Goal: Task Accomplishment & Management: Use online tool/utility

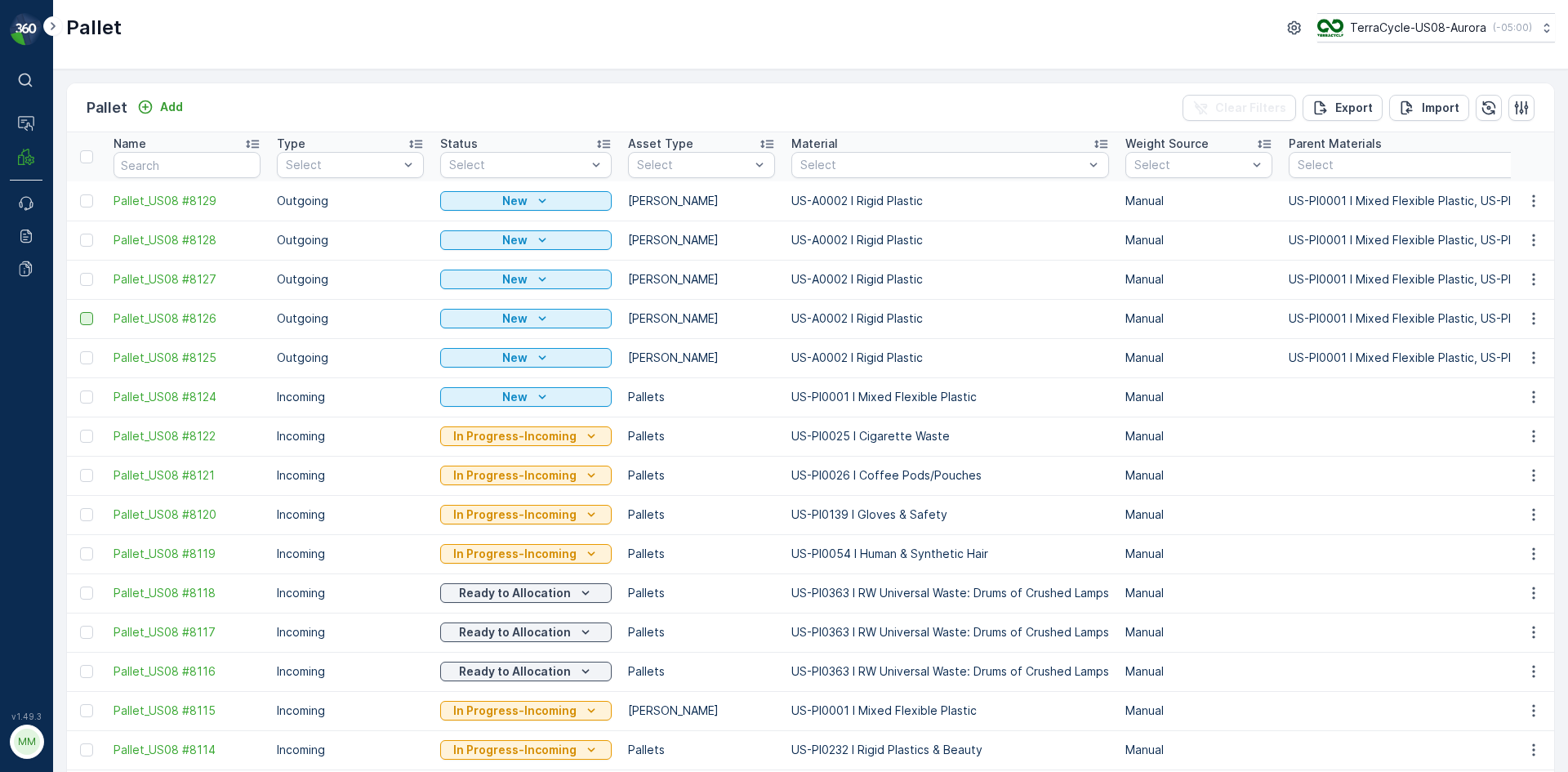
drag, startPoint x: 88, startPoint y: 357, endPoint x: 88, endPoint y: 322, distance: 35.0
click at [88, 356] on div at bounding box center [85, 357] width 13 height 13
click at [80, 351] on input "checkbox" at bounding box center [80, 351] width 0 height 0
click at [90, 321] on div at bounding box center [85, 318] width 13 height 13
click at [80, 312] on input "checkbox" at bounding box center [80, 312] width 0 height 0
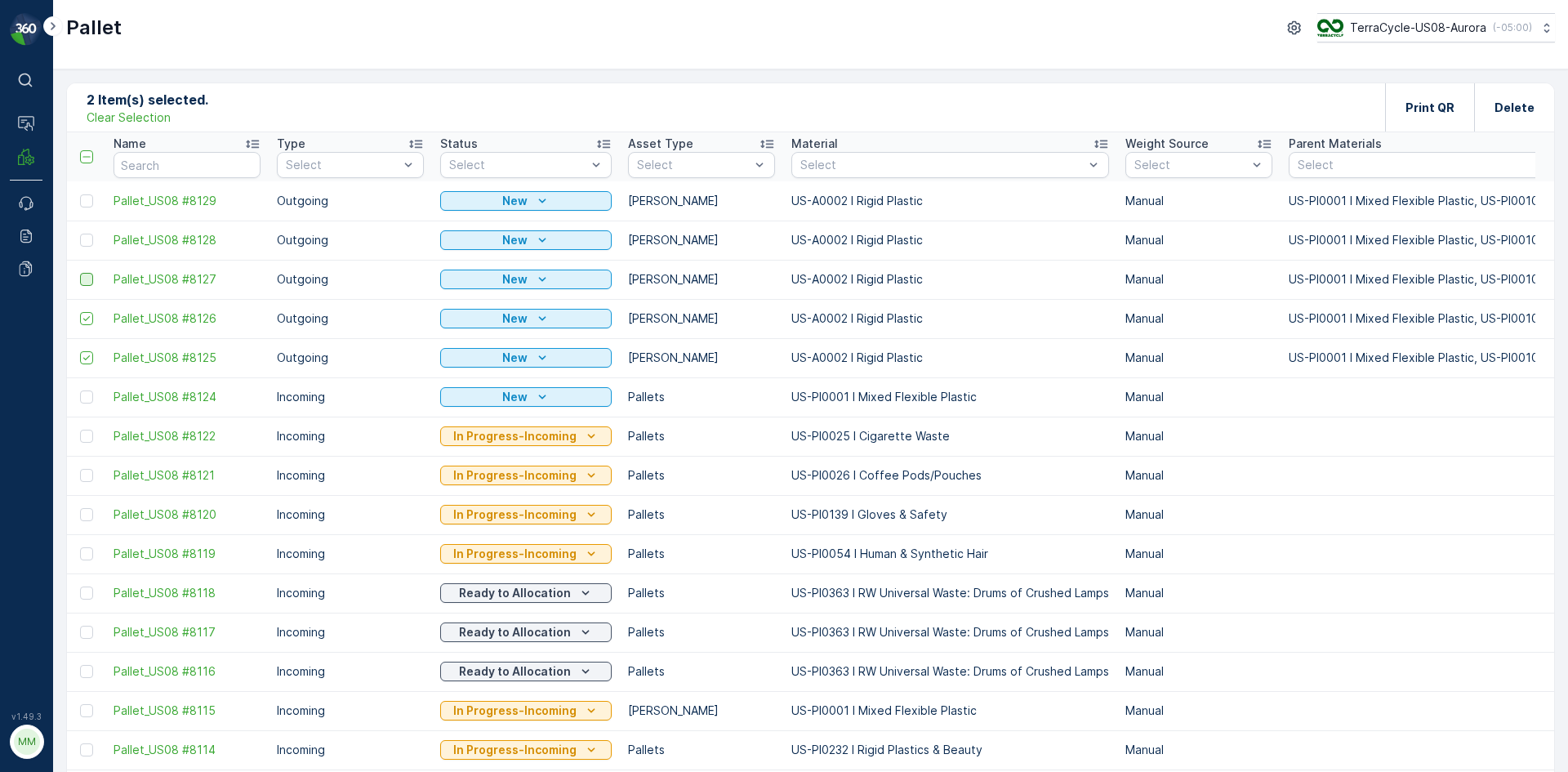
click at [87, 283] on div at bounding box center [85, 279] width 13 height 13
click at [80, 273] on input "checkbox" at bounding box center [80, 273] width 0 height 0
click at [90, 240] on div at bounding box center [85, 240] width 13 height 13
click at [80, 234] on input "checkbox" at bounding box center [80, 234] width 0 height 0
click at [85, 199] on div at bounding box center [85, 200] width 13 height 13
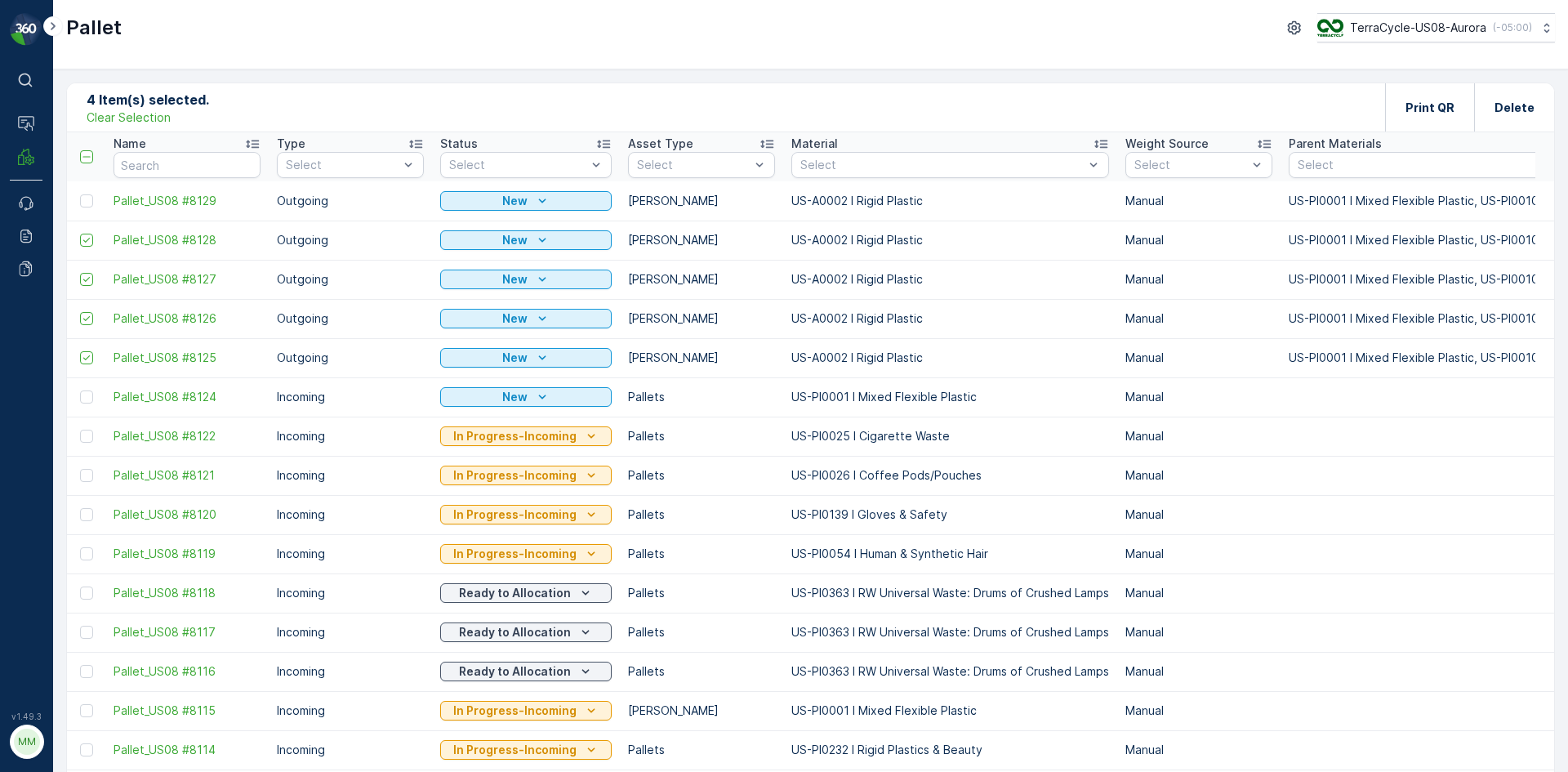
click at [80, 194] on input "checkbox" at bounding box center [80, 194] width 0 height 0
click at [1442, 124] on div "Print QR" at bounding box center [1430, 107] width 49 height 48
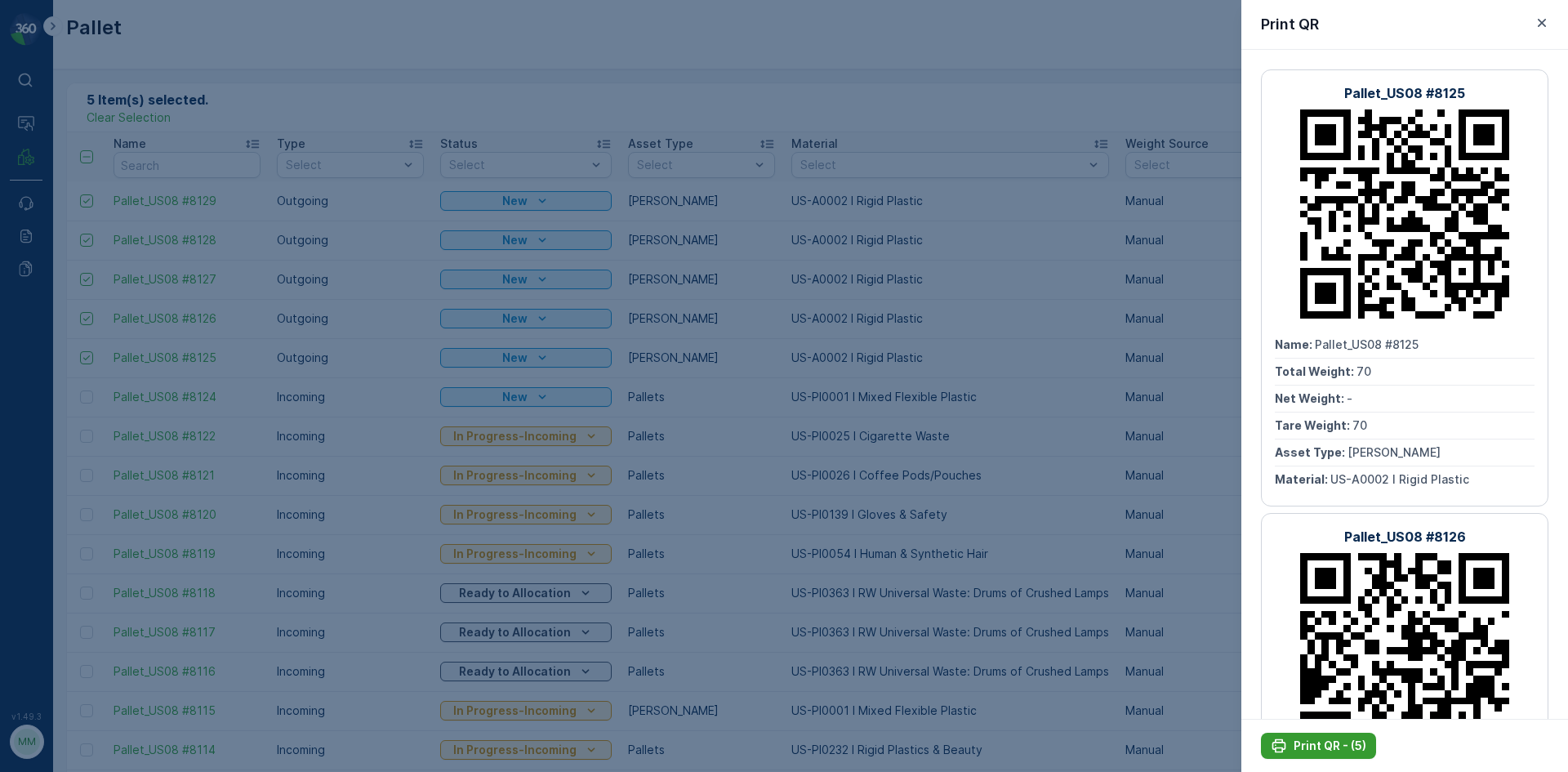
click at [1300, 738] on p "Print QR - (5)" at bounding box center [1330, 745] width 73 height 17
click at [751, 76] on div at bounding box center [784, 386] width 1568 height 772
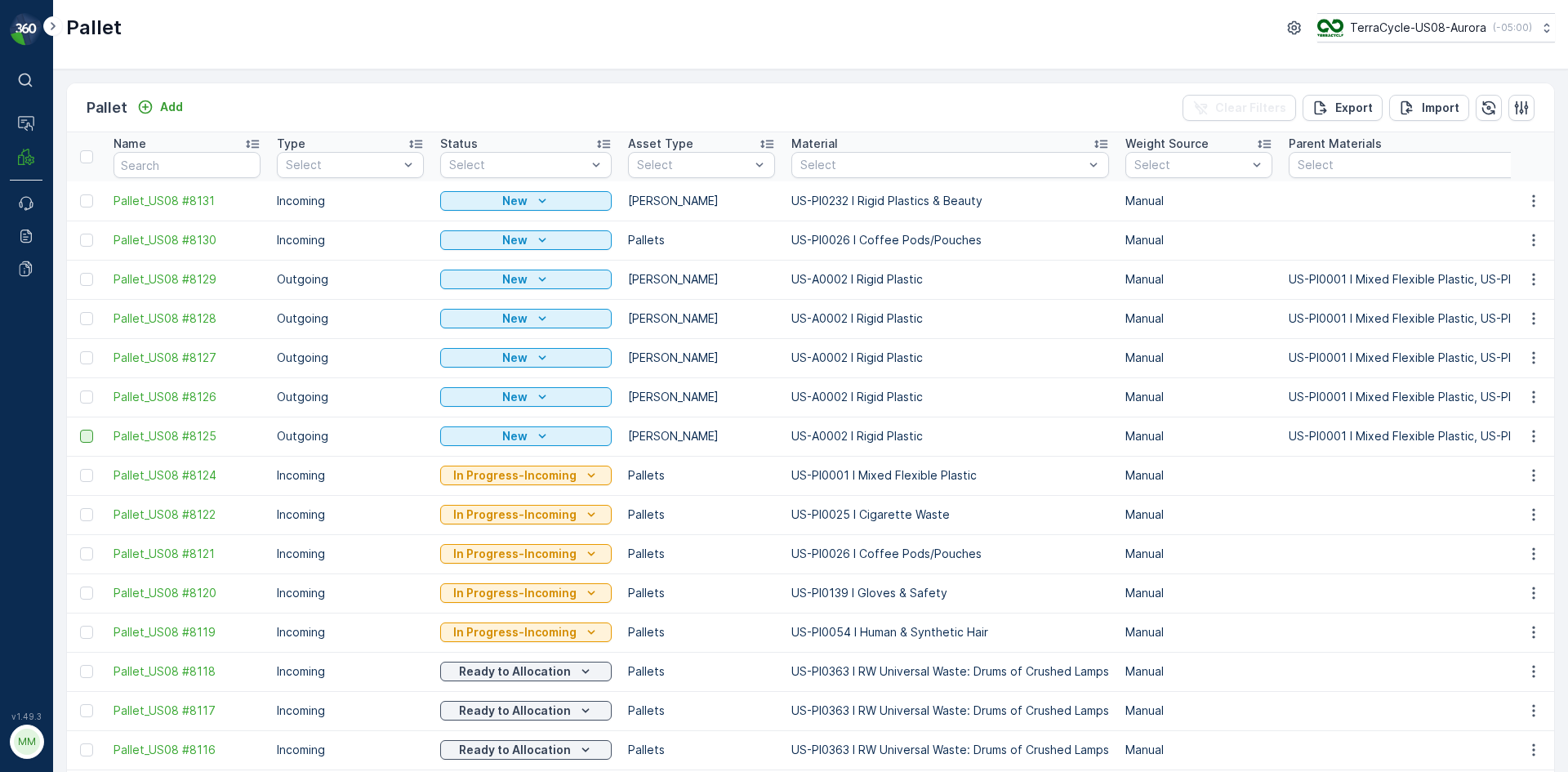
click at [92, 436] on div at bounding box center [85, 435] width 13 height 13
click at [80, 429] on input "checkbox" at bounding box center [80, 429] width 0 height 0
click at [88, 433] on icon at bounding box center [86, 436] width 12 height 12
click at [80, 429] on input "checkbox" at bounding box center [80, 429] width 0 height 0
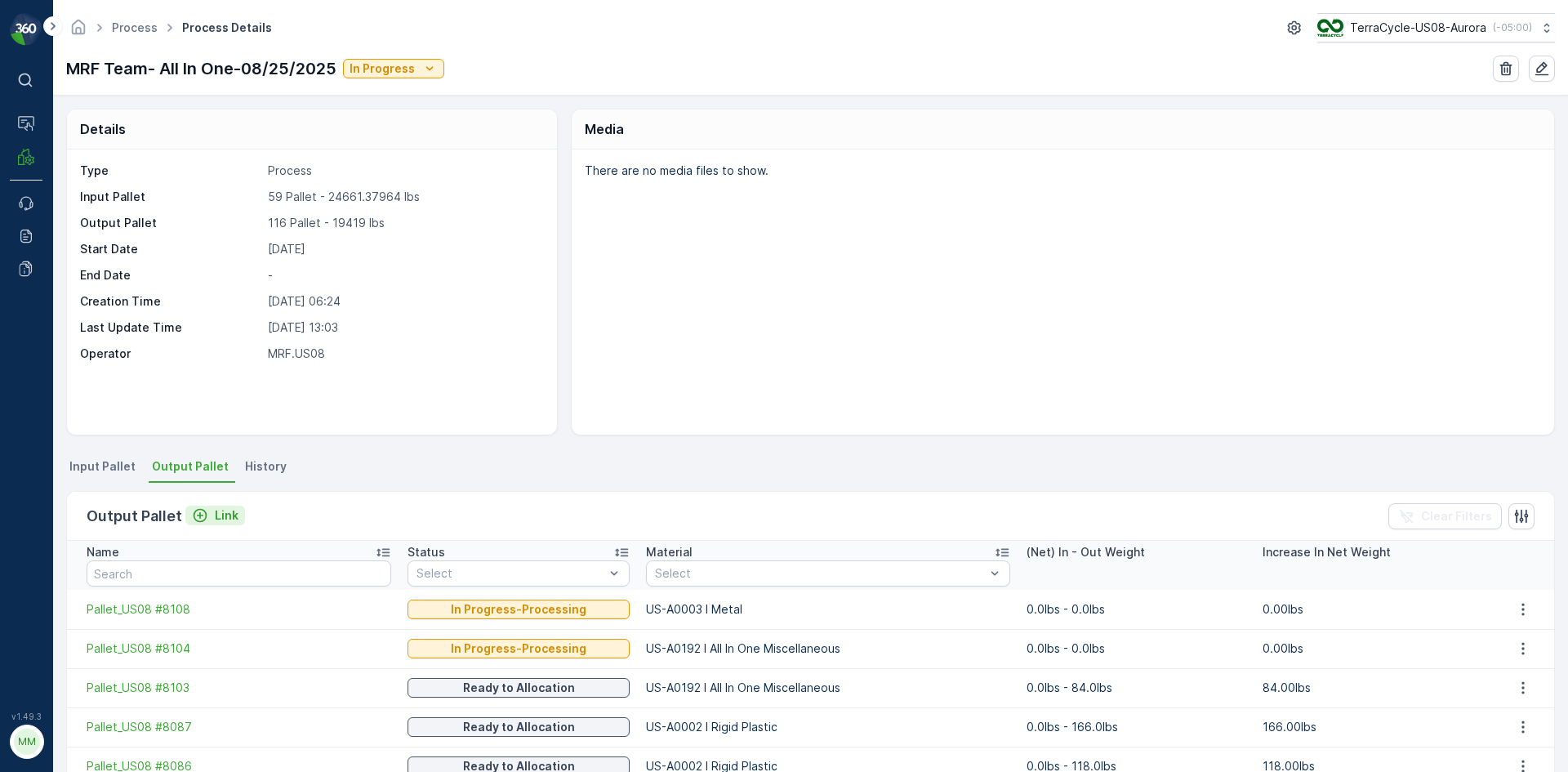
click at [215, 518] on p "Link" at bounding box center [227, 515] width 24 height 17
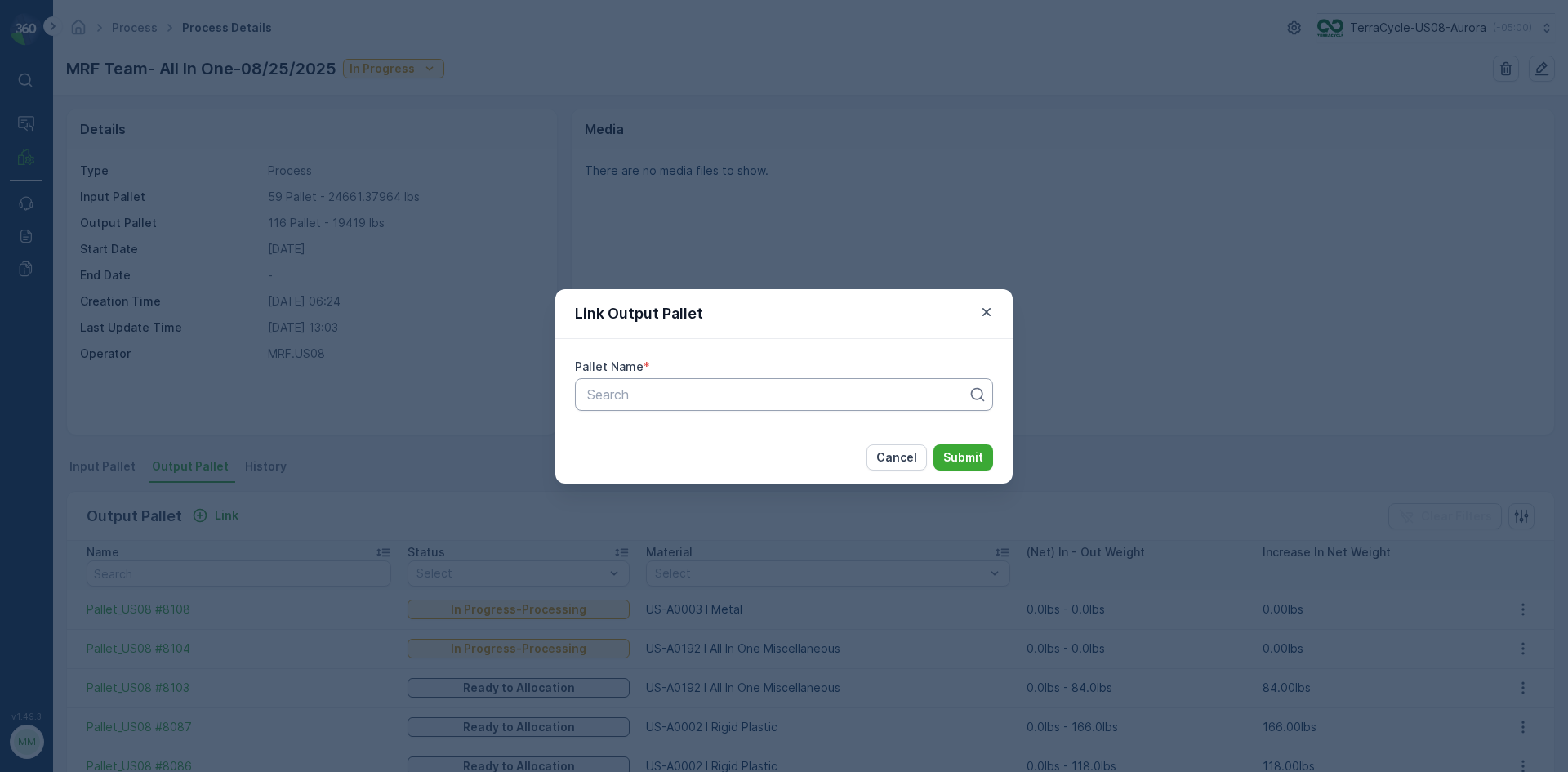
click at [648, 408] on div "Search" at bounding box center [784, 394] width 419 height 32
type input "8125"
click at [933, 444] on button "Submit" at bounding box center [963, 457] width 60 height 27
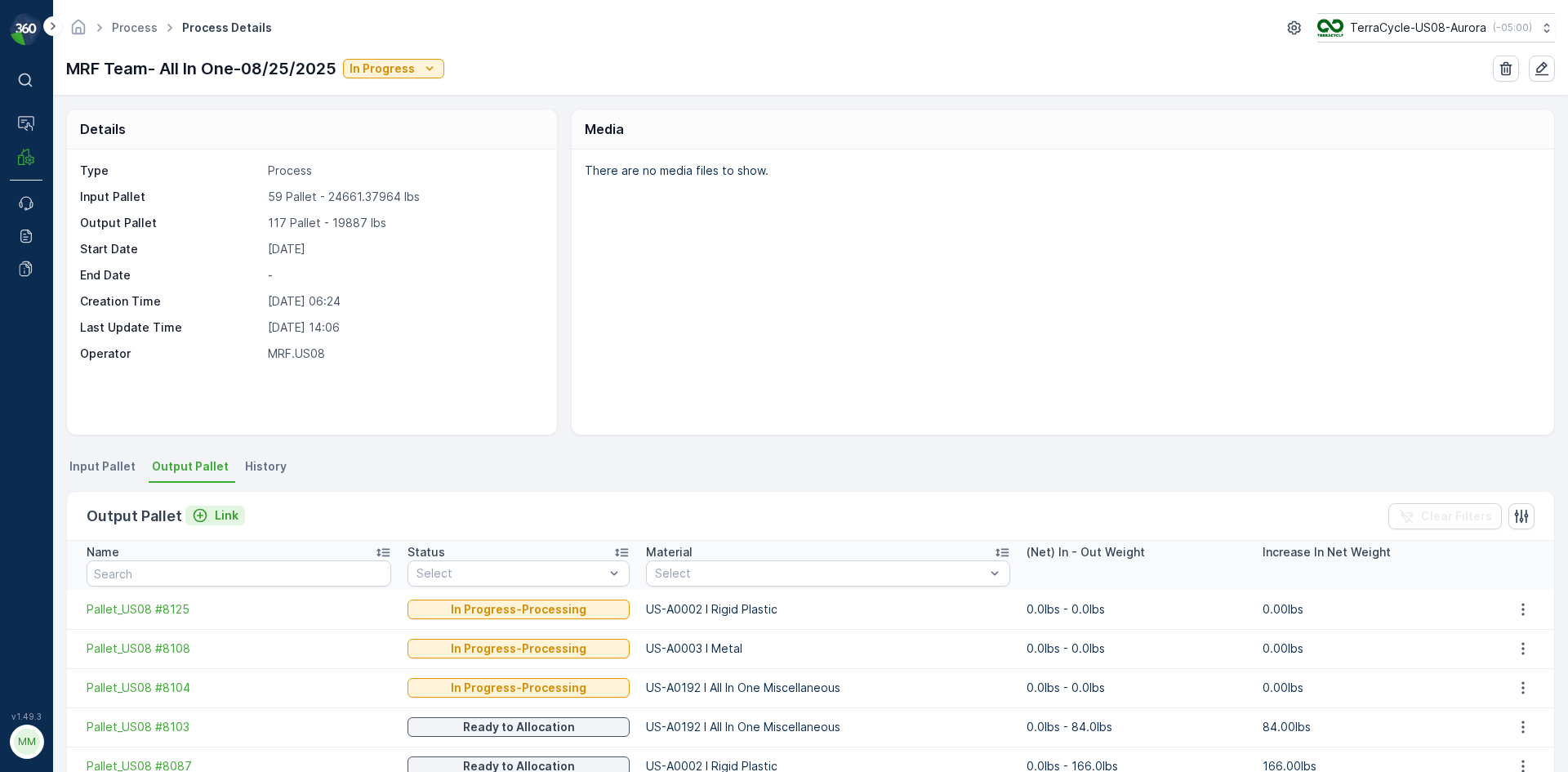
click at [216, 520] on p "Link" at bounding box center [227, 515] width 24 height 17
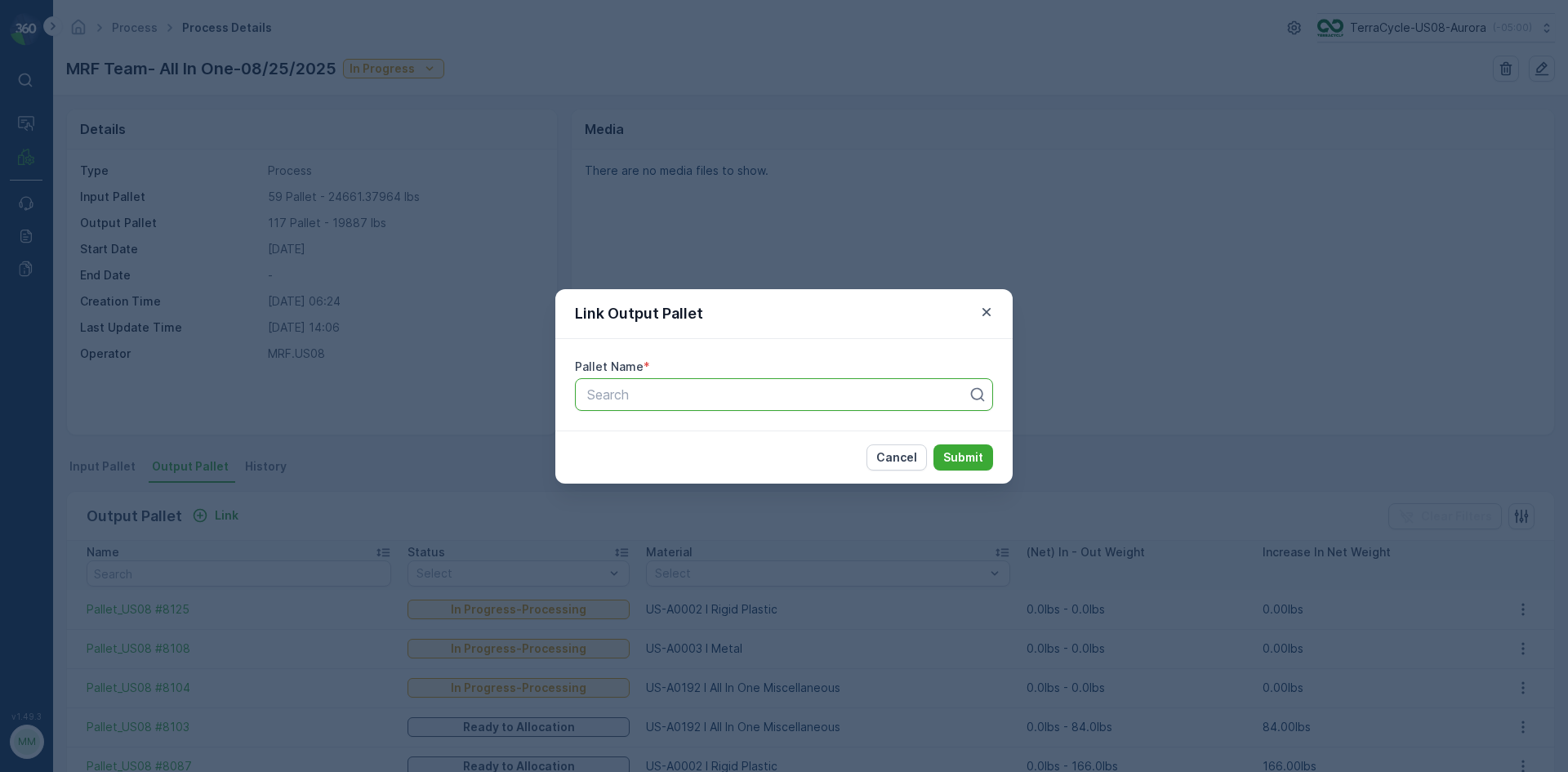
click at [772, 398] on div at bounding box center [777, 394] width 384 height 15
type input "8129"
click at [933, 444] on button "Submit" at bounding box center [963, 457] width 60 height 27
